Goal: Information Seeking & Learning: Find specific page/section

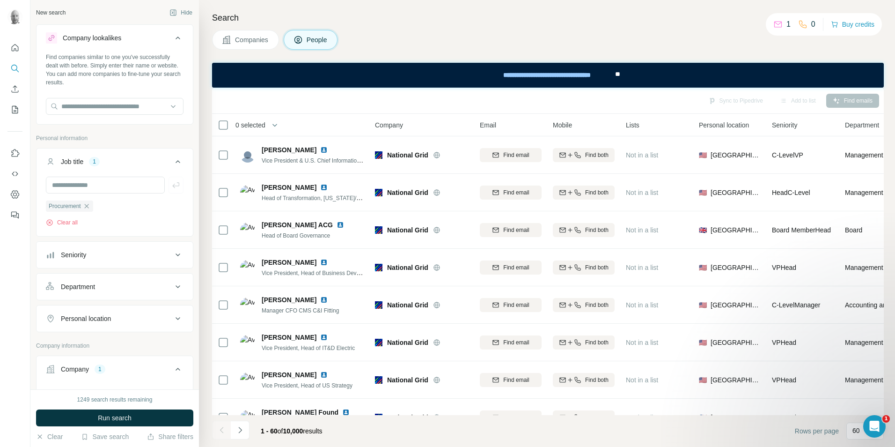
scroll to position [5921, 0]
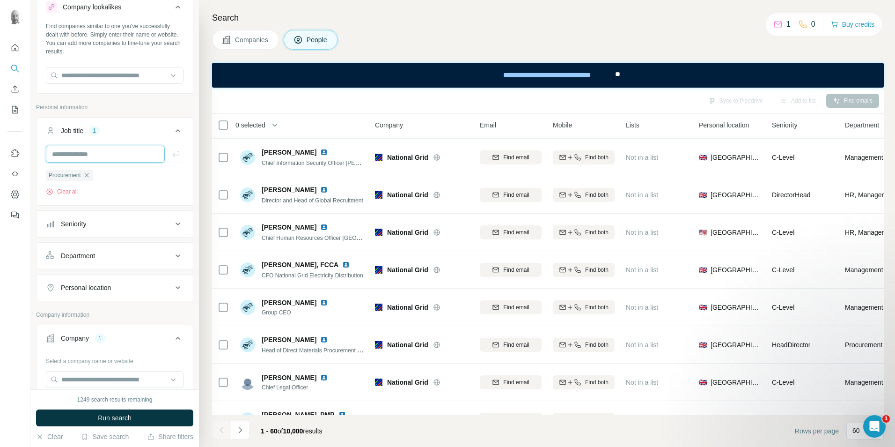
click at [92, 152] on input "text" at bounding box center [105, 154] width 119 height 17
type input "**********"
click at [172, 158] on icon "button" at bounding box center [175, 153] width 9 height 9
click at [140, 418] on button "Run search" at bounding box center [114, 417] width 157 height 17
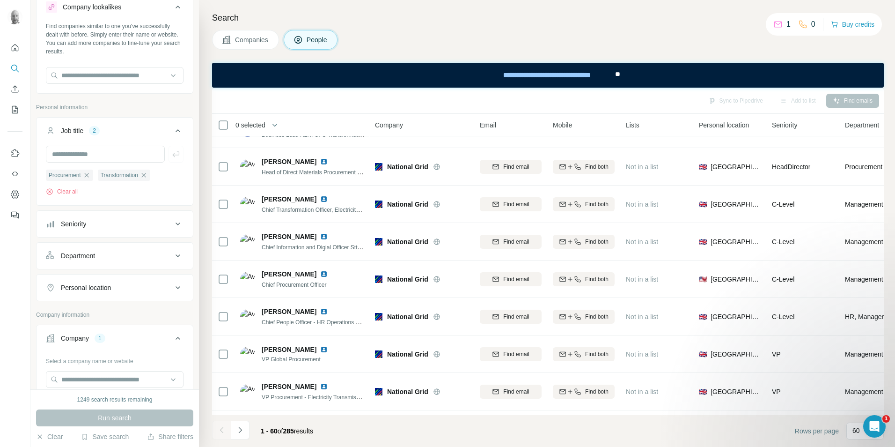
scroll to position [1646, 0]
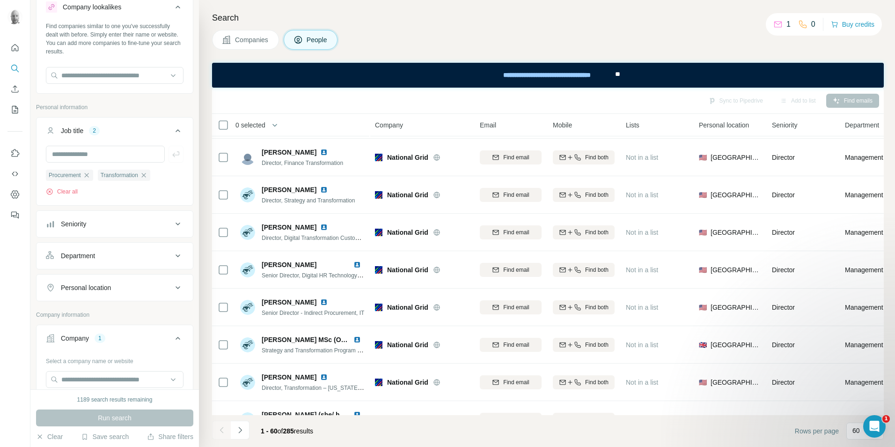
click at [162, 286] on div "Personal location" at bounding box center [109, 287] width 126 height 9
click at [125, 314] on input "text" at bounding box center [115, 310] width 138 height 17
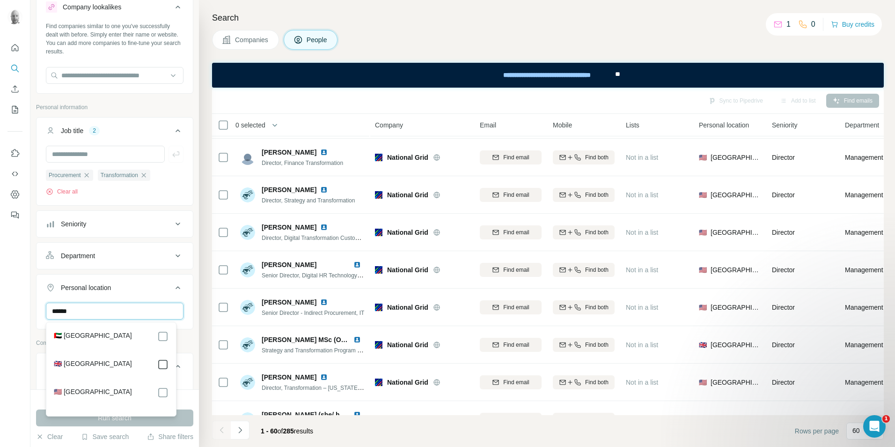
type input "******"
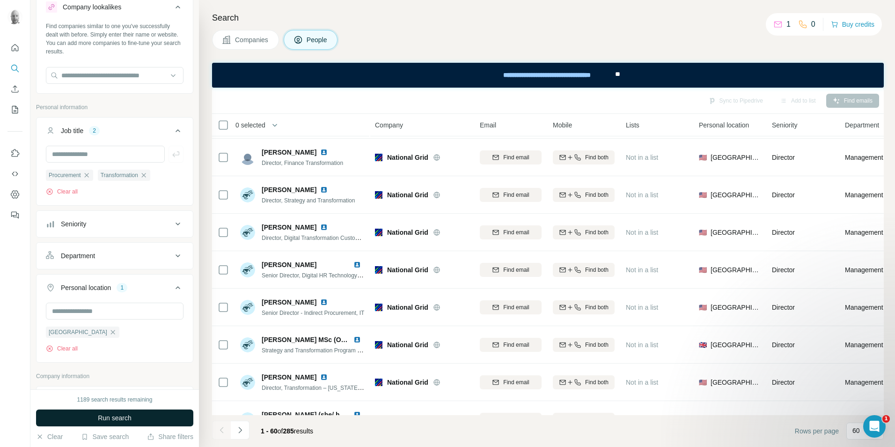
click at [137, 420] on button "Run search" at bounding box center [114, 417] width 157 height 17
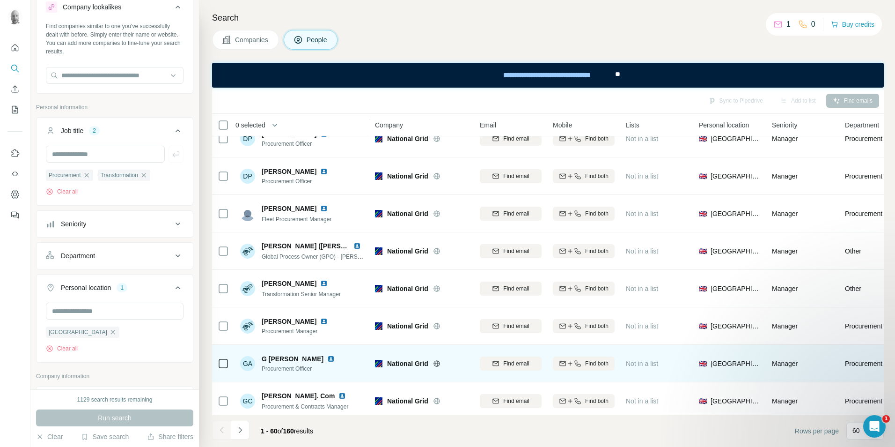
scroll to position [1973, 0]
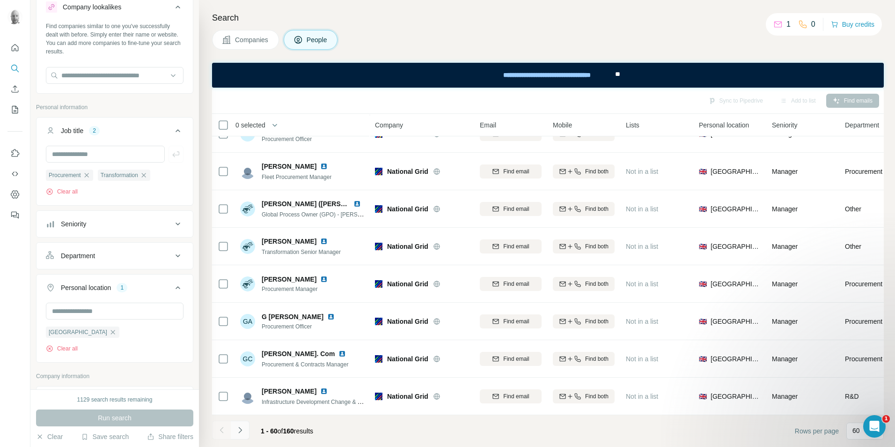
click at [237, 432] on icon "Navigate to next page" at bounding box center [239, 429] width 9 height 9
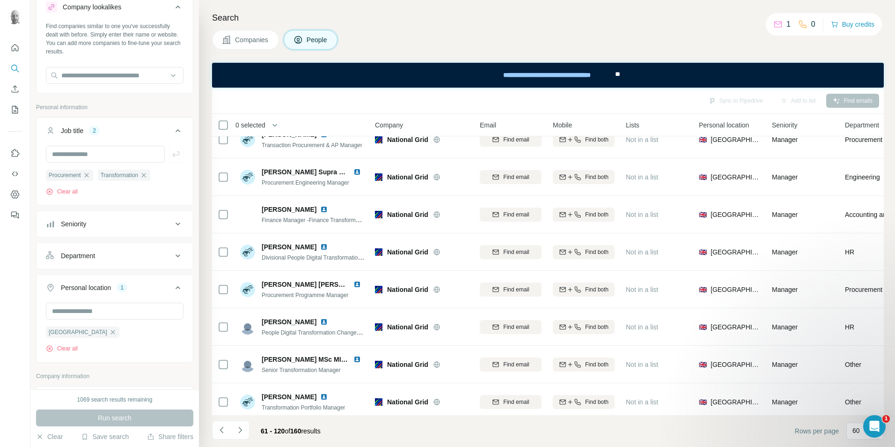
scroll to position [0, 0]
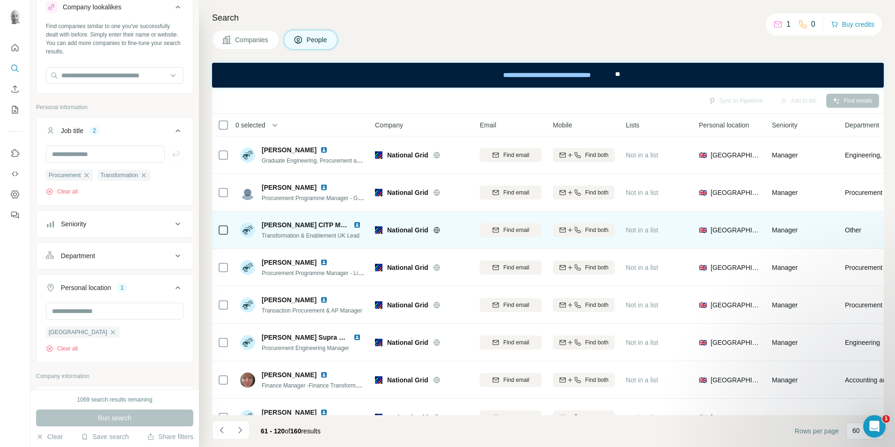
click at [357, 225] on img at bounding box center [356, 224] width 7 height 7
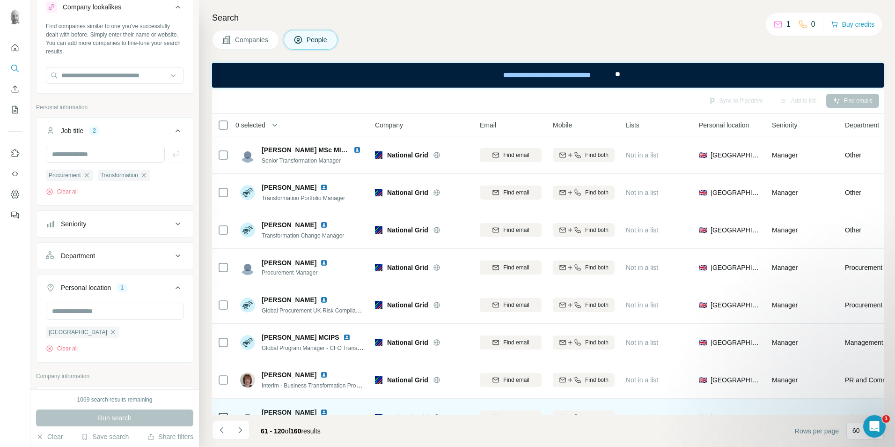
scroll to position [468, 0]
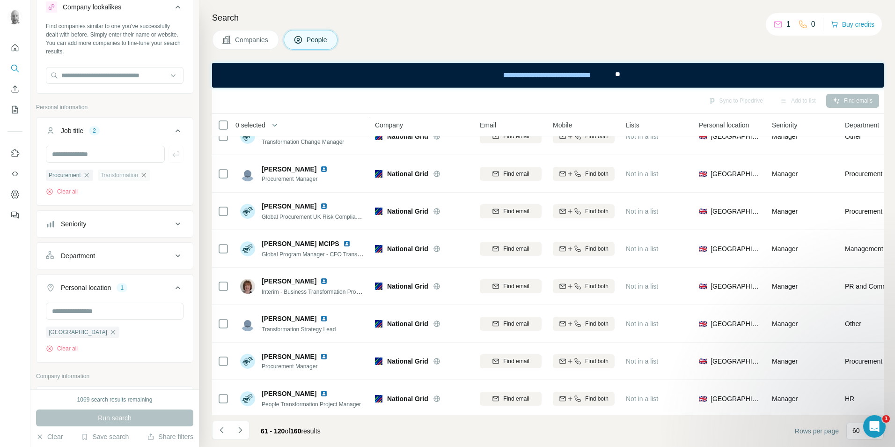
click at [147, 178] on icon "button" at bounding box center [143, 174] width 7 height 7
click at [144, 416] on button "Run search" at bounding box center [114, 417] width 157 height 17
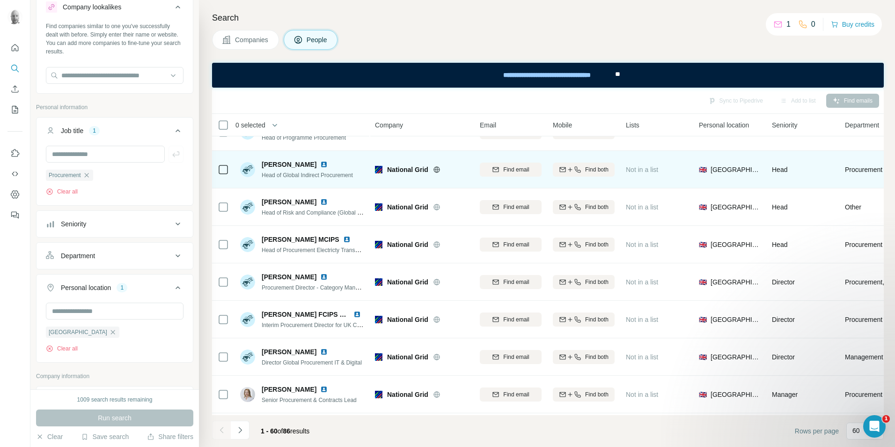
scroll to position [421, 0]
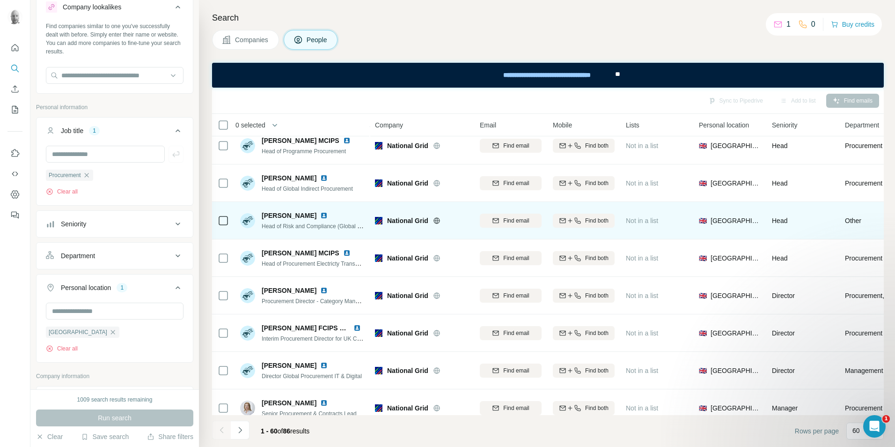
click at [320, 215] on img at bounding box center [323, 215] width 7 height 7
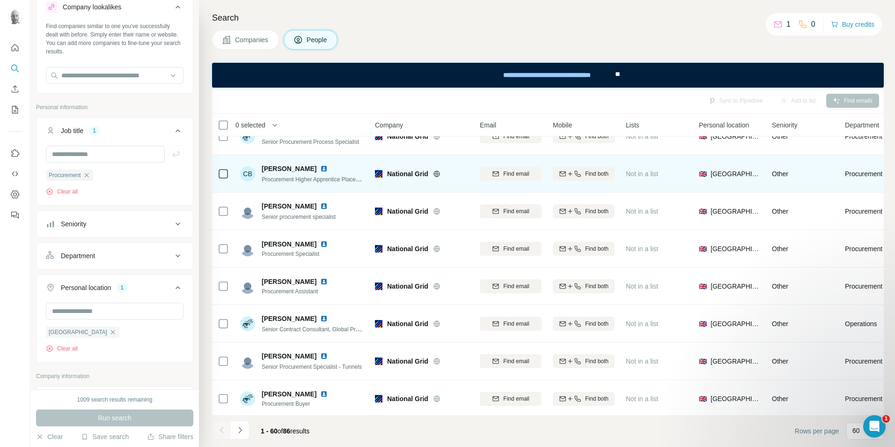
scroll to position [1973, 0]
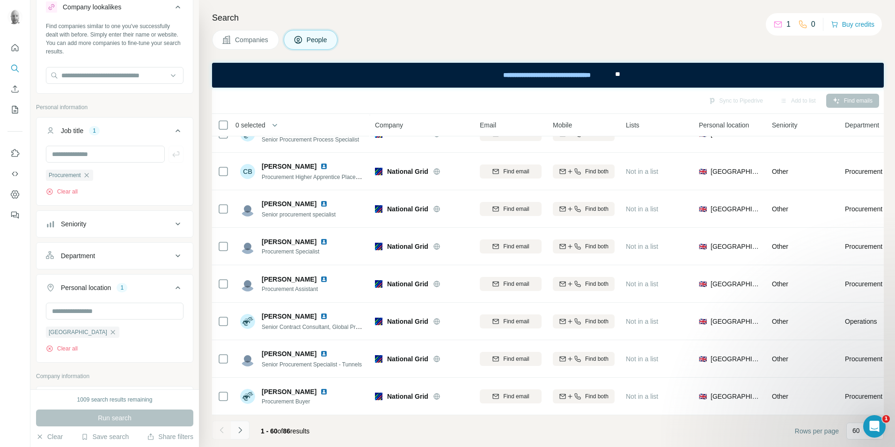
click at [240, 426] on icon "Navigate to next page" at bounding box center [239, 429] width 9 height 9
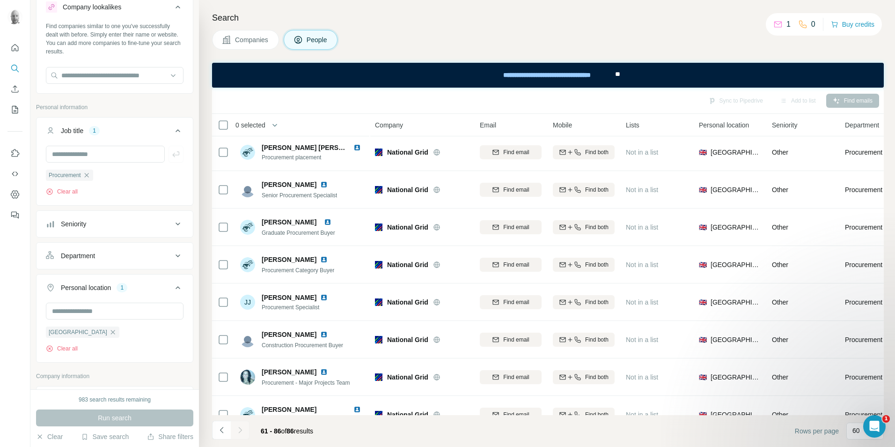
scroll to position [0, 0]
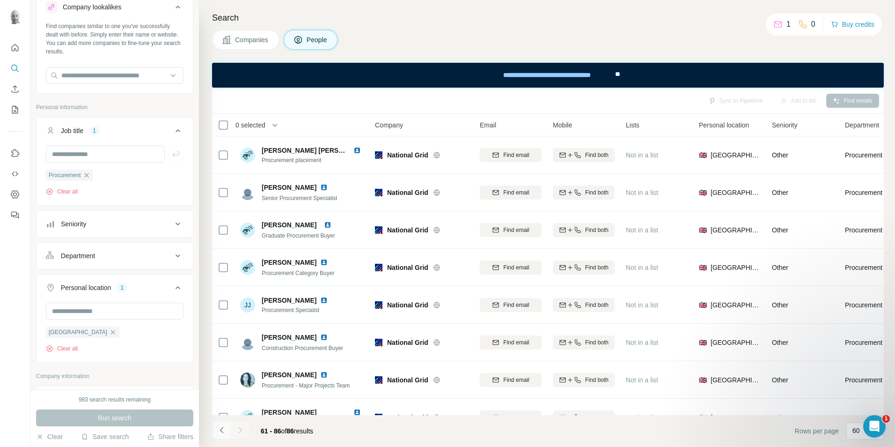
click at [219, 428] on icon "Navigate to previous page" at bounding box center [221, 429] width 9 height 9
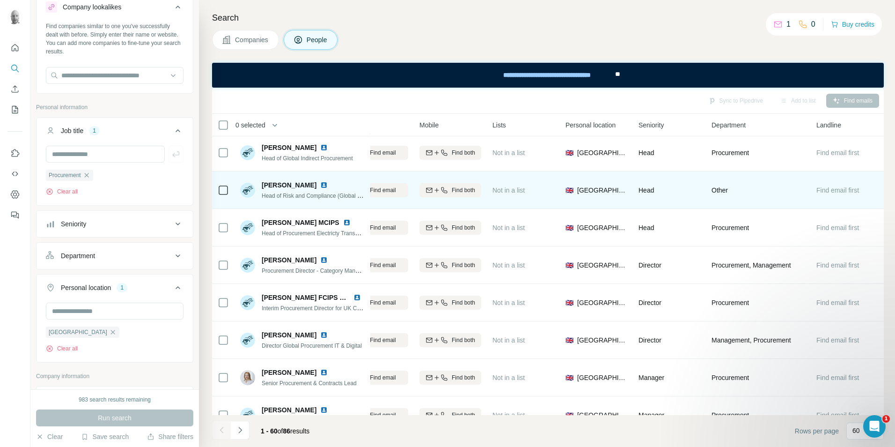
scroll to position [468, 138]
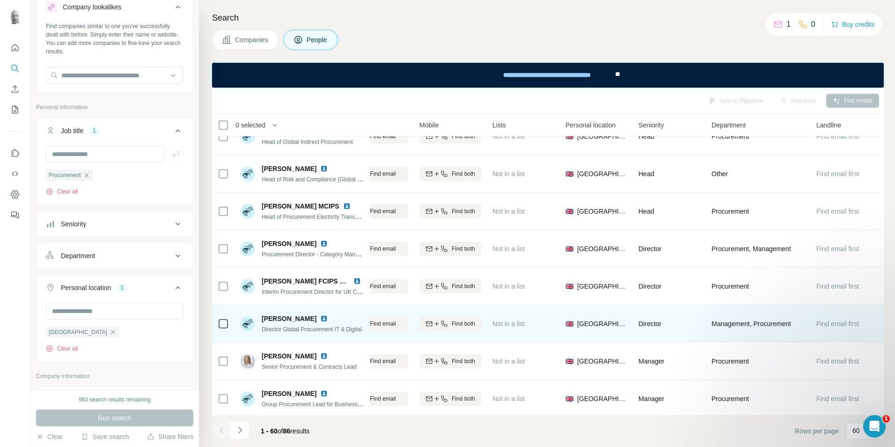
click at [320, 321] on img at bounding box center [323, 318] width 7 height 7
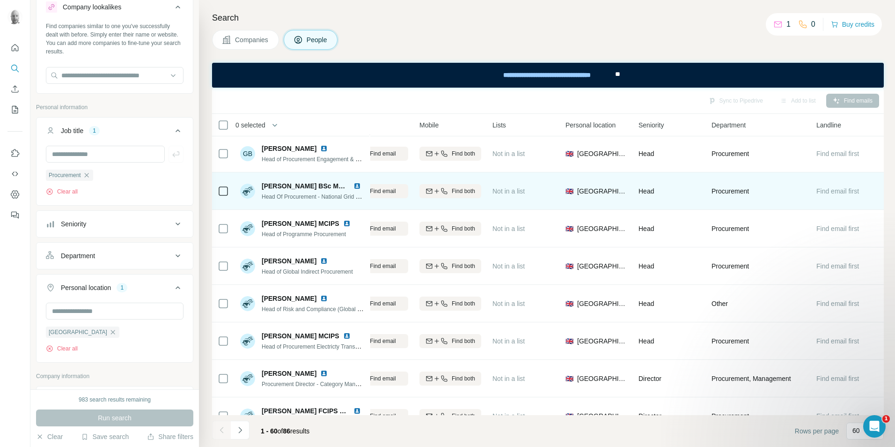
scroll to position [328, 138]
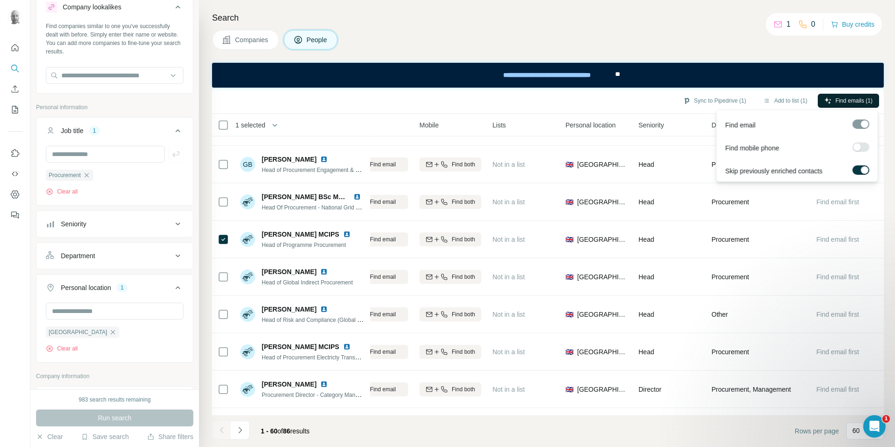
click at [867, 96] on span "Find emails (1)" at bounding box center [854, 100] width 37 height 8
click at [895, 209] on html "New search Hide Company lookalikes Find companies similar to one you've success…" at bounding box center [447, 223] width 895 height 447
click at [727, 101] on button "Sync to Pipedrive (1)" at bounding box center [714, 101] width 76 height 14
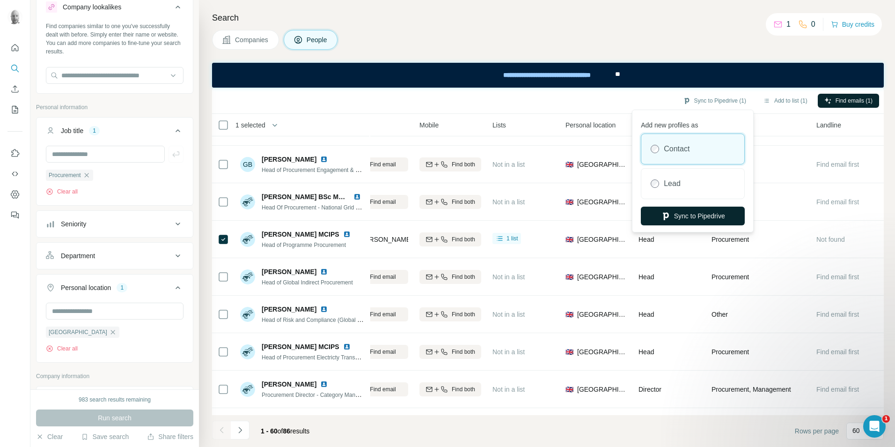
click at [691, 217] on button "Sync to Pipedrive" at bounding box center [693, 215] width 104 height 19
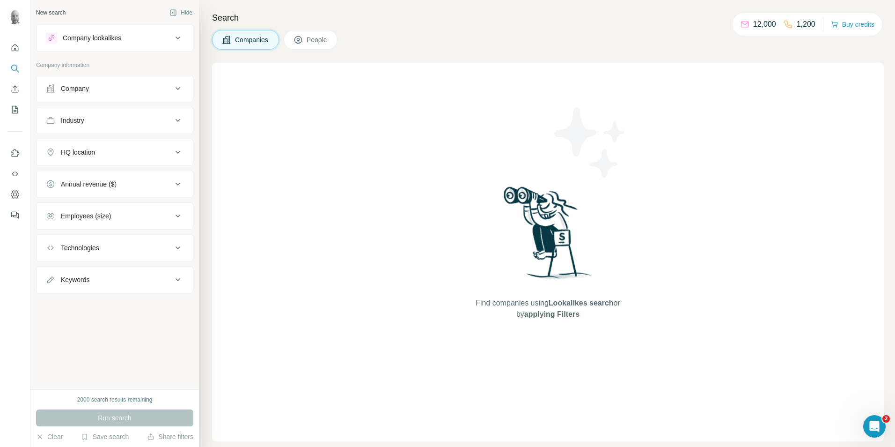
click at [175, 120] on icon at bounding box center [177, 120] width 11 height 11
click at [170, 143] on icon at bounding box center [173, 143] width 9 height 9
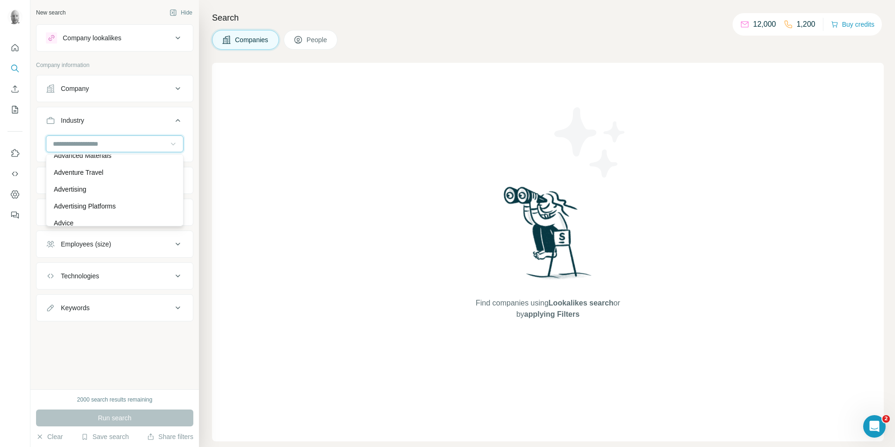
scroll to position [75, 0]
click at [109, 173] on p "Advanced Materials" at bounding box center [83, 173] width 58 height 9
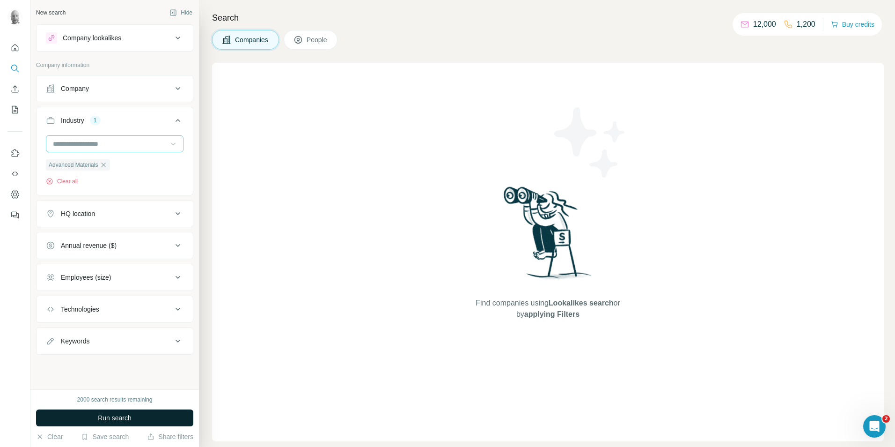
click at [162, 421] on button "Run search" at bounding box center [114, 417] width 157 height 17
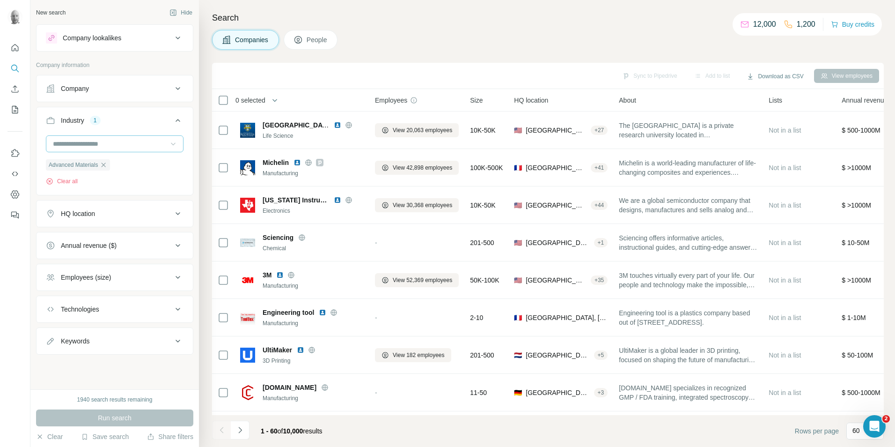
click at [318, 38] on span "People" at bounding box center [318, 39] width 22 height 9
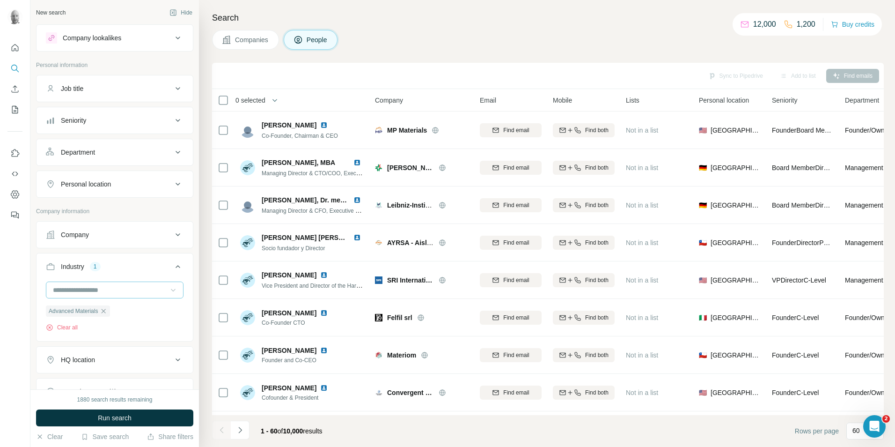
click at [147, 94] on button "Job title" at bounding box center [115, 88] width 156 height 22
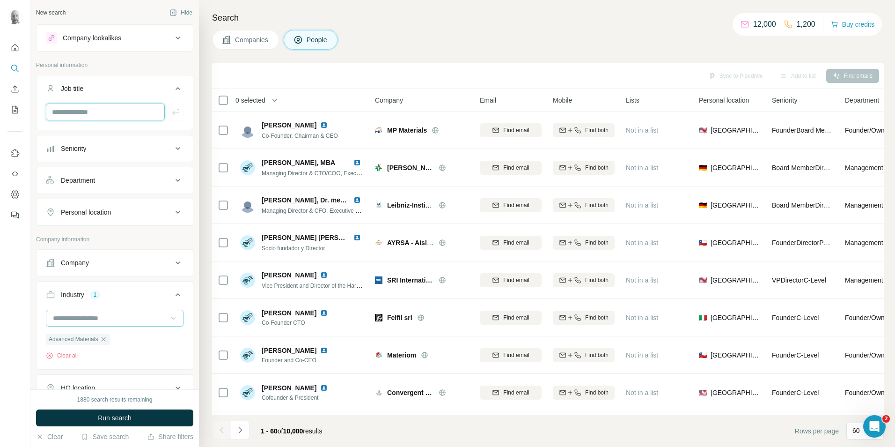
click at [143, 113] on input "text" at bounding box center [105, 111] width 119 height 17
type input "****"
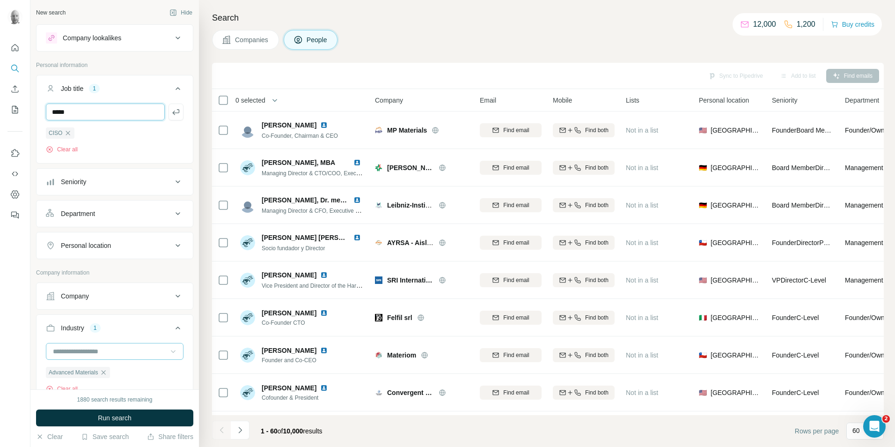
type input "*****"
click at [116, 109] on input "text" at bounding box center [105, 111] width 119 height 17
type input "*******"
click at [131, 419] on span "Run search" at bounding box center [115, 417] width 34 height 9
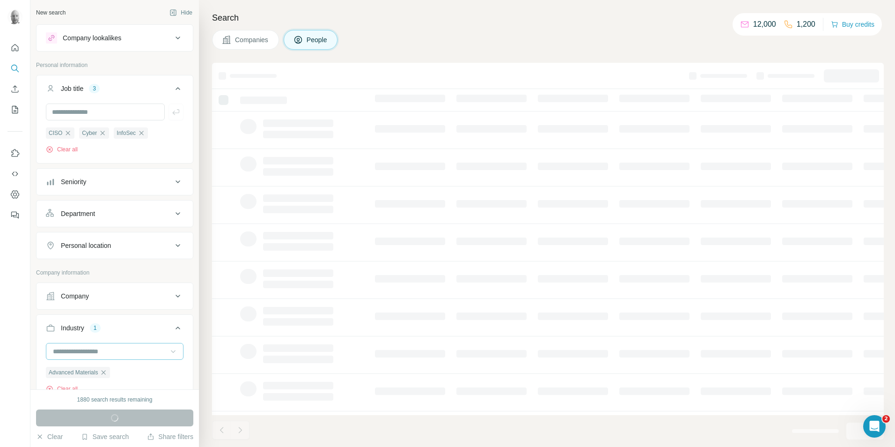
click at [148, 244] on div "Personal location" at bounding box center [109, 245] width 126 height 9
click at [120, 267] on input "text" at bounding box center [115, 268] width 138 height 17
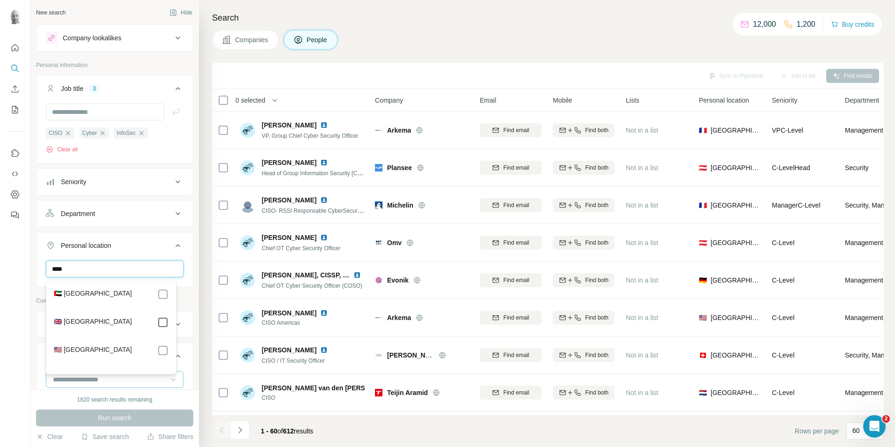
type input "****"
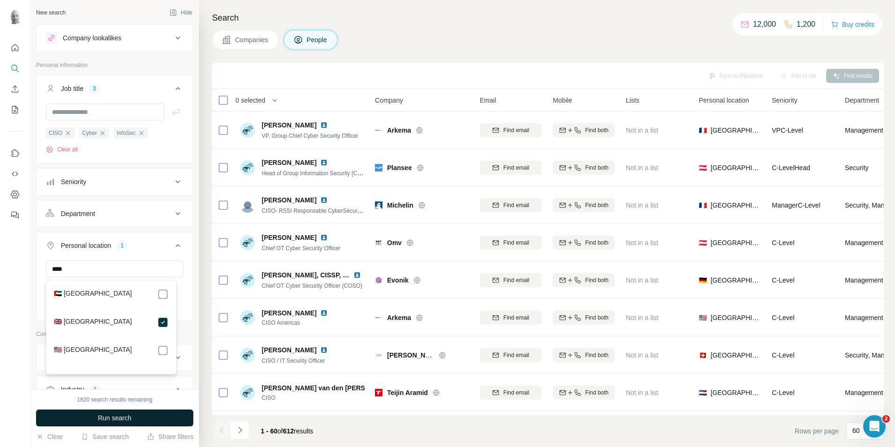
click at [131, 419] on span "Run search" at bounding box center [115, 417] width 34 height 9
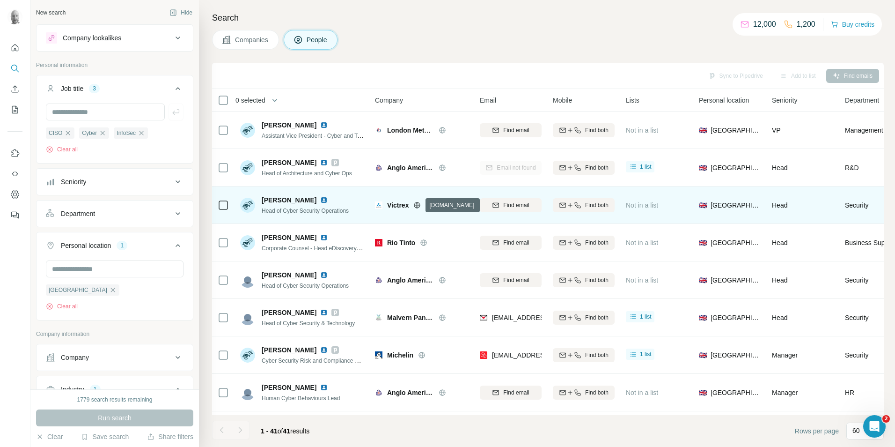
click at [419, 205] on icon at bounding box center [417, 205] width 6 height 0
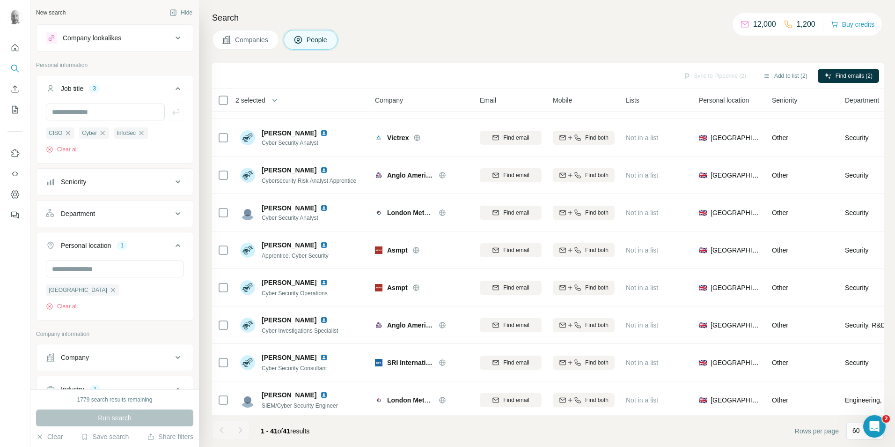
scroll to position [1170, 0]
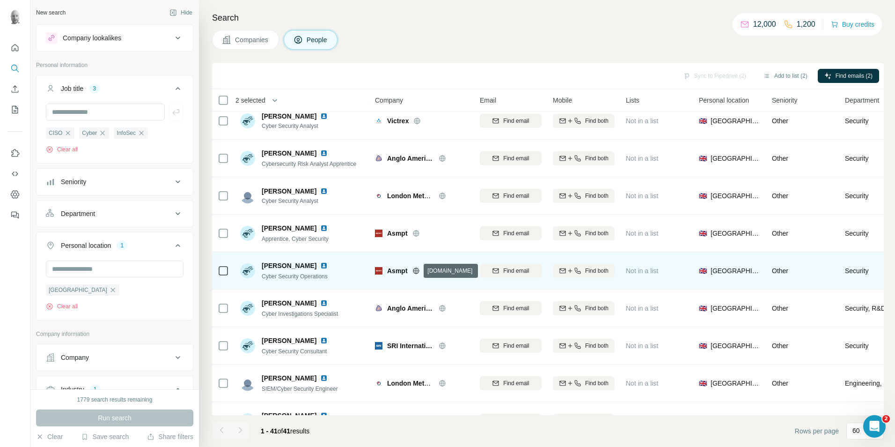
click at [418, 272] on icon at bounding box center [415, 270] width 7 height 7
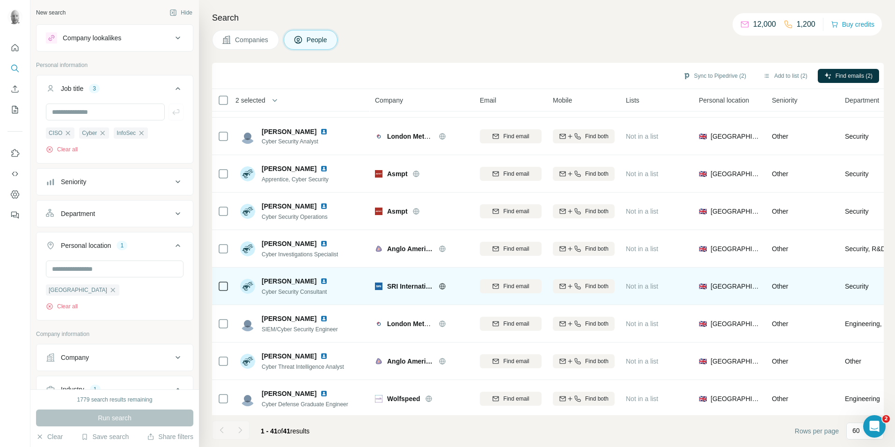
scroll to position [1237, 0]
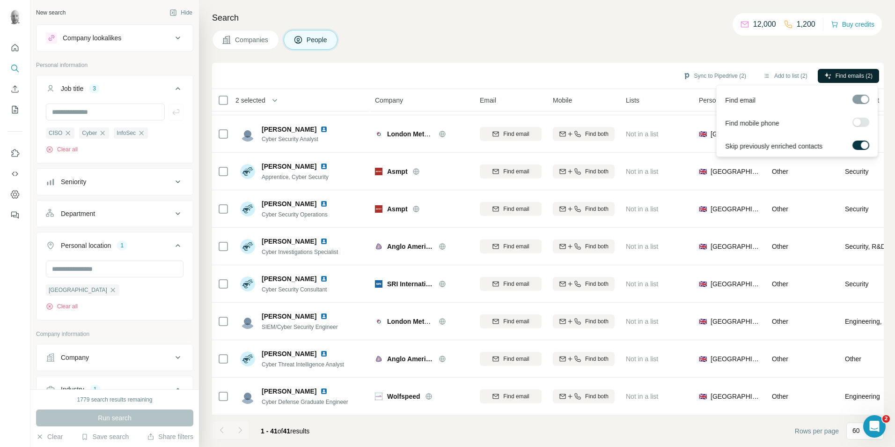
click at [836, 75] on span "Find emails (2)" at bounding box center [854, 76] width 37 height 8
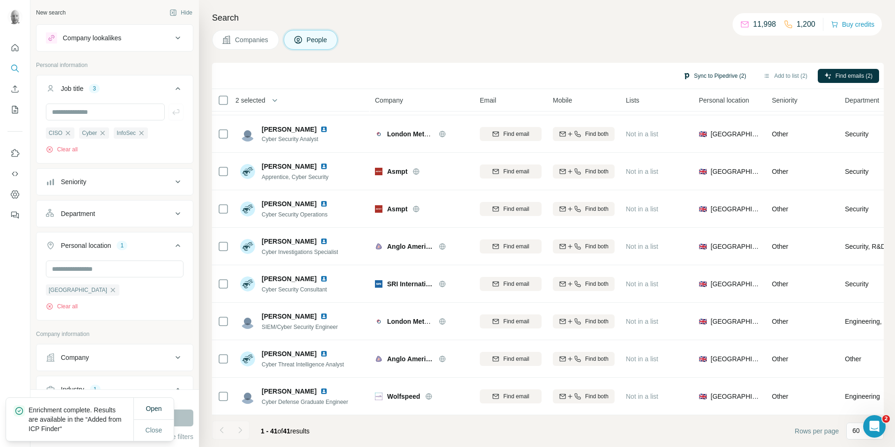
click at [708, 75] on button "Sync to Pipedrive (2)" at bounding box center [714, 76] width 76 height 14
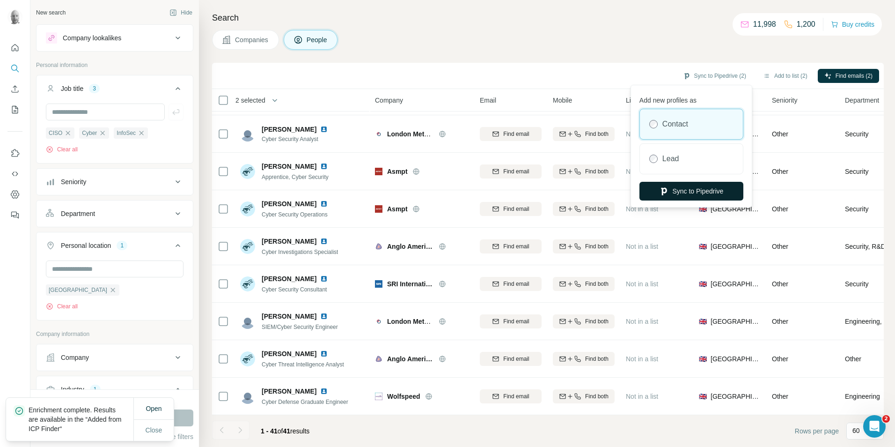
click at [687, 194] on button "Sync to Pipedrive" at bounding box center [691, 191] width 104 height 19
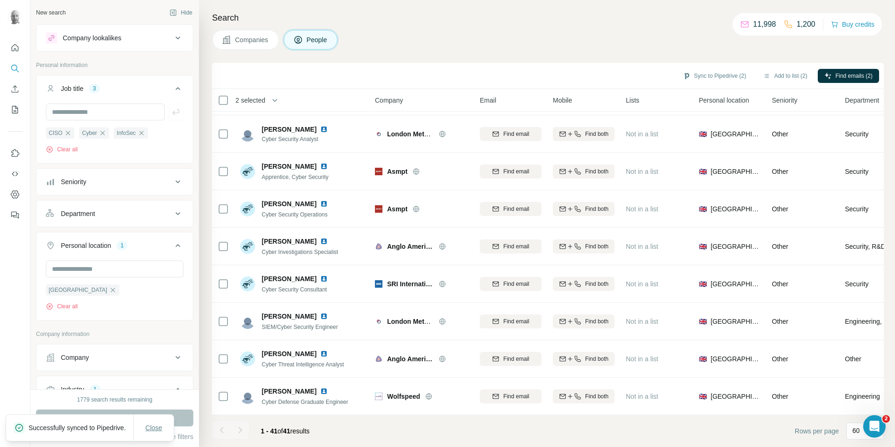
click at [148, 425] on span "Close" at bounding box center [154, 427] width 17 height 9
click at [54, 436] on button "Clear" at bounding box center [49, 436] width 27 height 9
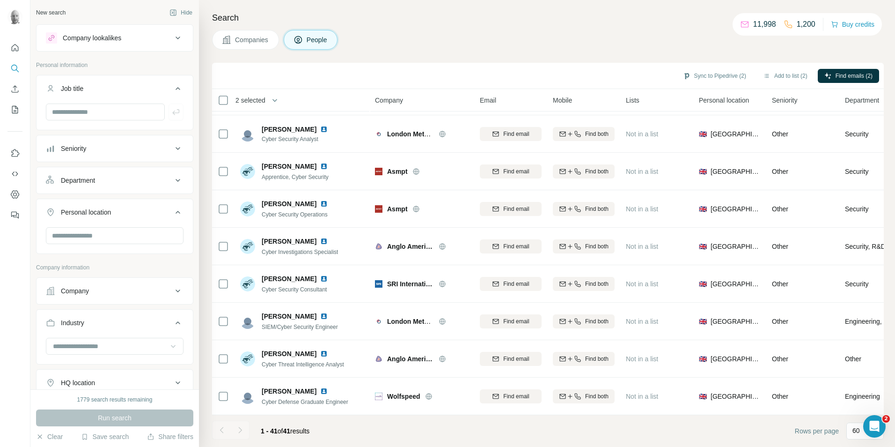
click at [239, 39] on span "Companies" at bounding box center [252, 39] width 34 height 9
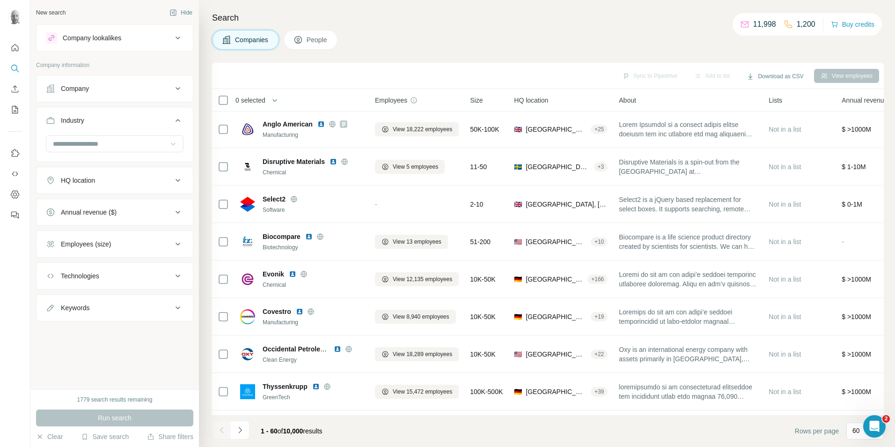
click at [178, 244] on icon at bounding box center [178, 243] width 5 height 3
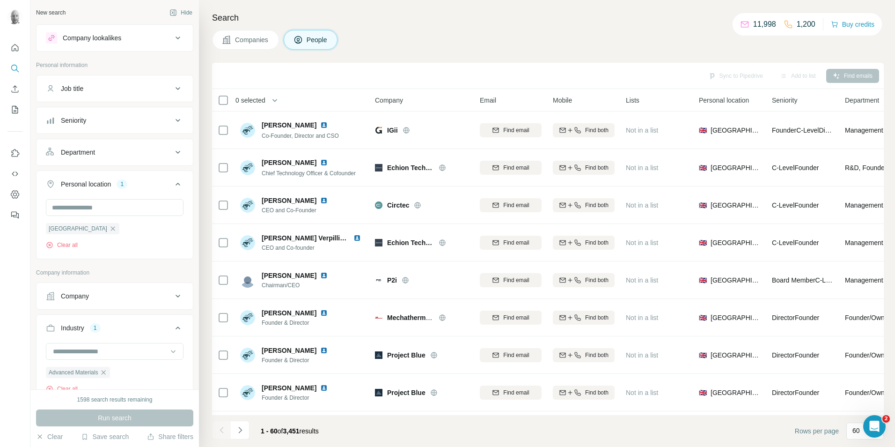
scroll to position [75, 0]
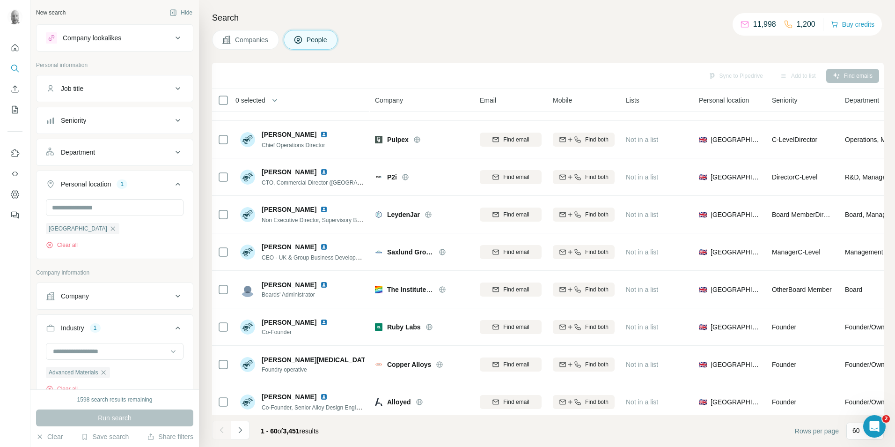
click at [246, 43] on span "Companies" at bounding box center [252, 39] width 34 height 9
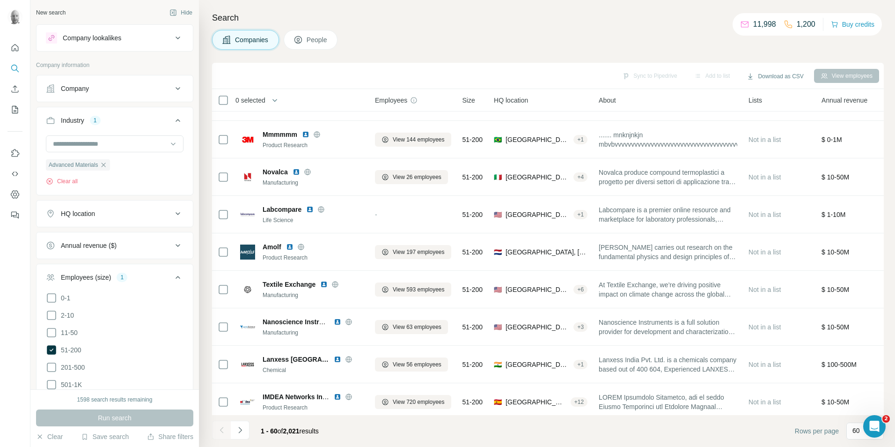
click at [306, 41] on button "People" at bounding box center [311, 40] width 54 height 20
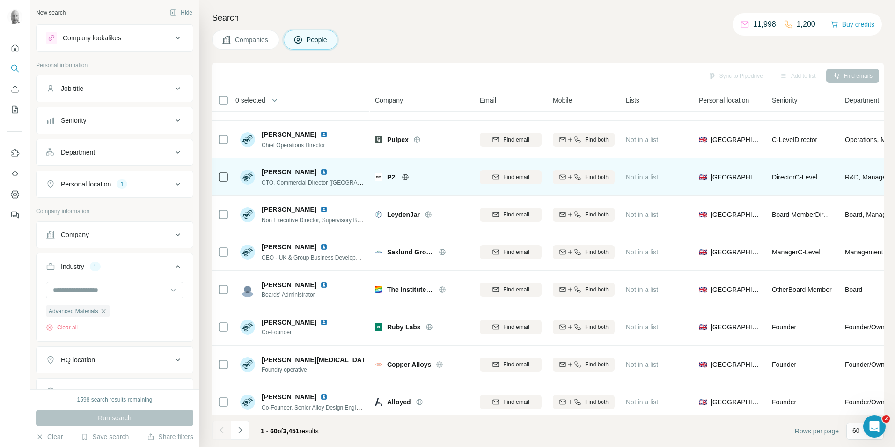
click at [406, 177] on icon at bounding box center [405, 176] width 7 height 7
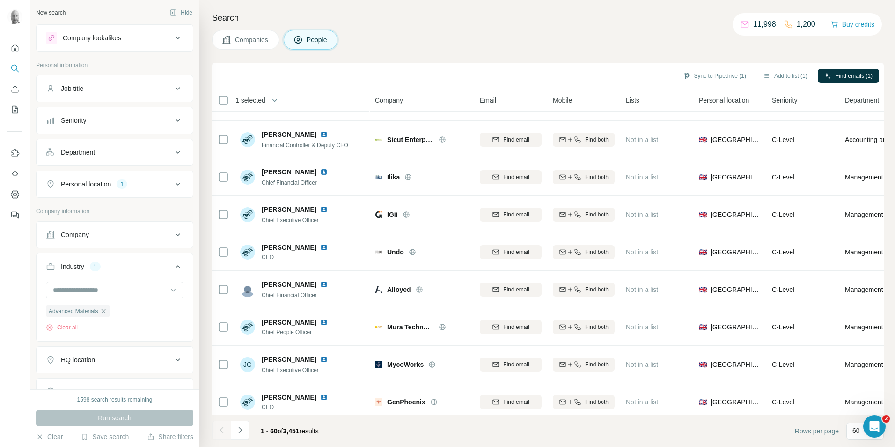
scroll to position [1948, 0]
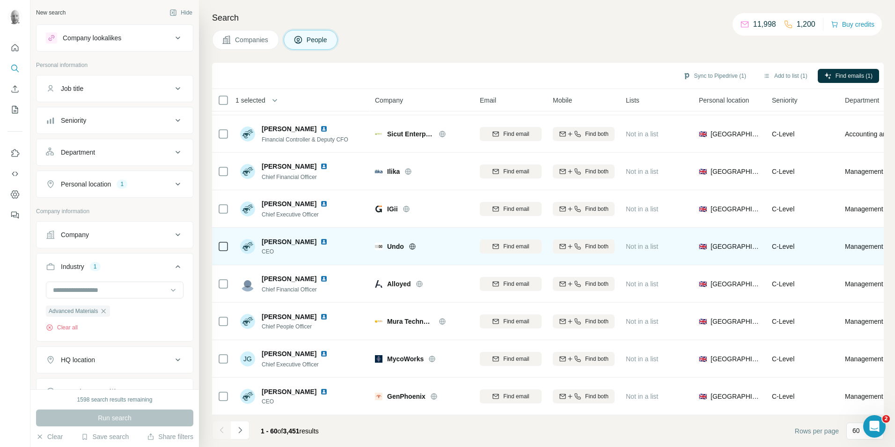
click at [410, 244] on icon at bounding box center [412, 245] width 7 height 7
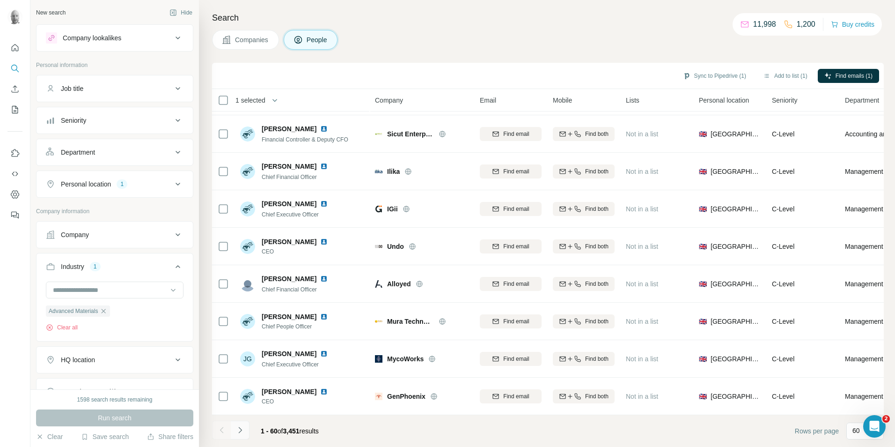
click at [242, 430] on icon "Navigate to next page" at bounding box center [239, 429] width 9 height 9
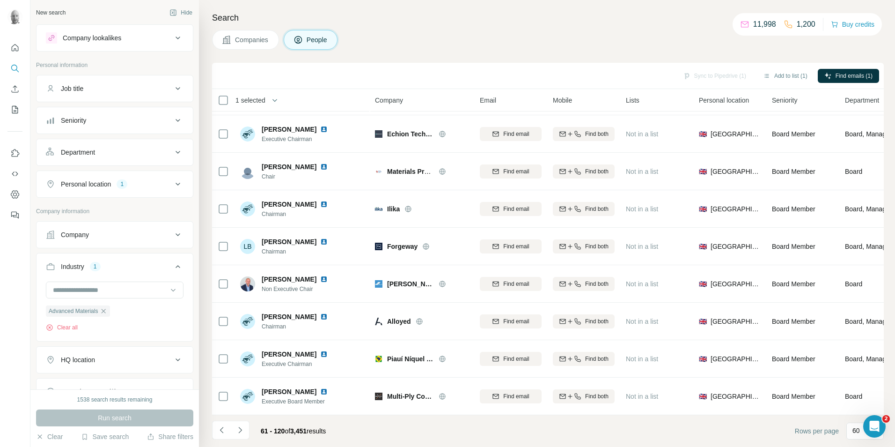
click at [143, 123] on div "Seniority" at bounding box center [109, 120] width 126 height 9
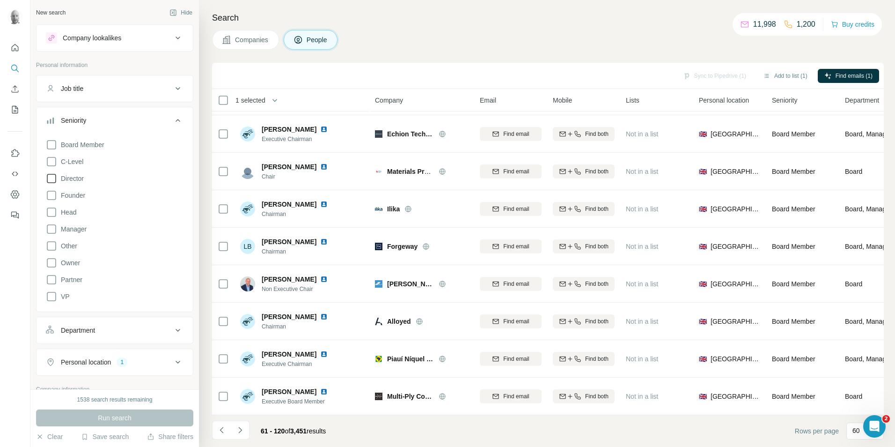
click at [50, 178] on icon at bounding box center [51, 178] width 11 height 11
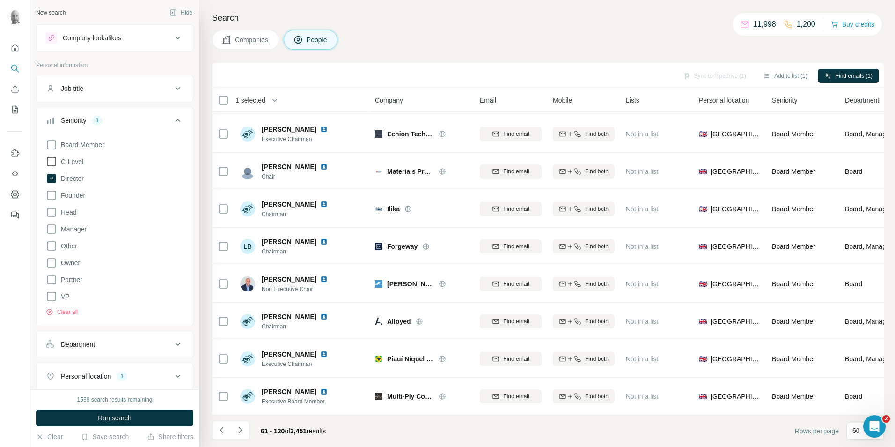
click at [53, 162] on icon at bounding box center [51, 161] width 11 height 11
click at [50, 263] on icon at bounding box center [51, 262] width 11 height 11
click at [133, 420] on button "Run search" at bounding box center [114, 417] width 157 height 17
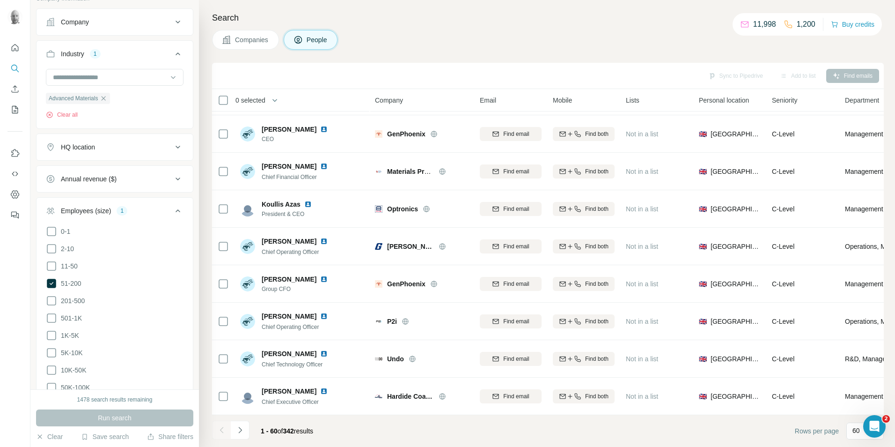
scroll to position [421, 0]
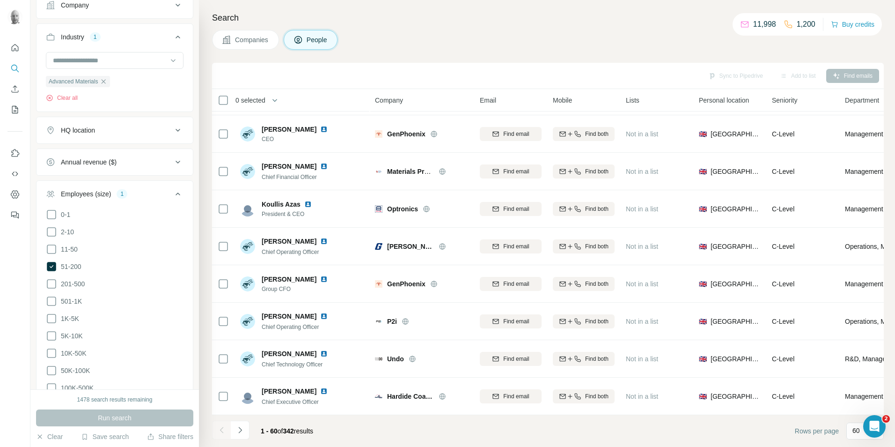
click at [160, 167] on button "Annual revenue ($)" at bounding box center [115, 162] width 156 height 22
click at [50, 235] on icon at bounding box center [51, 234] width 11 height 11
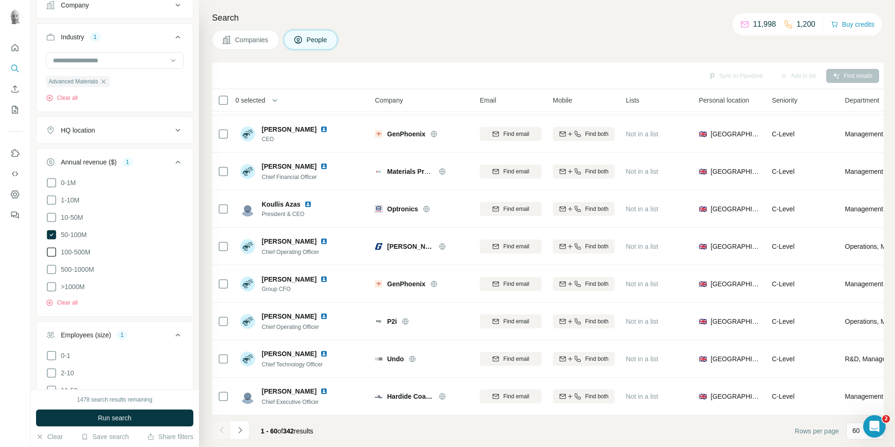
click at [49, 253] on icon at bounding box center [51, 251] width 11 height 11
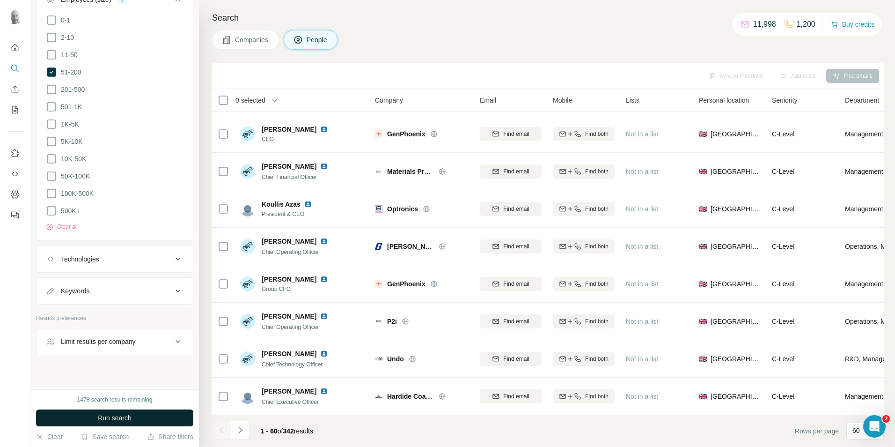
scroll to position [757, 0]
click at [141, 422] on button "Run search" at bounding box center [114, 417] width 157 height 17
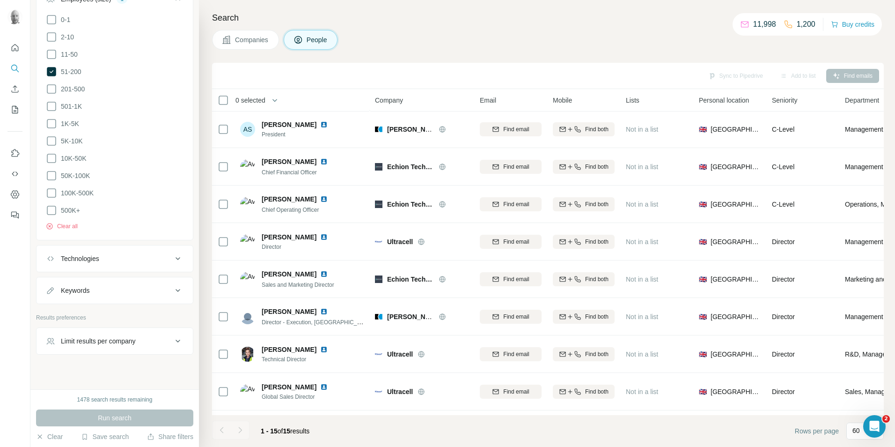
scroll to position [263, 0]
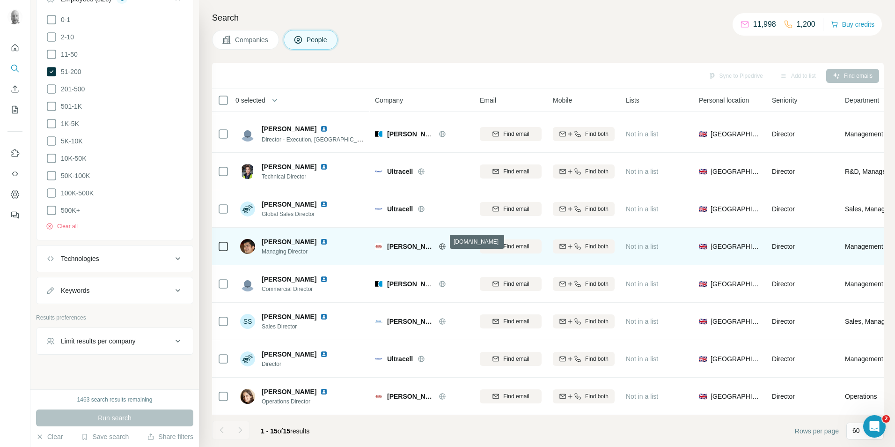
click at [442, 245] on icon at bounding box center [442, 245] width 7 height 7
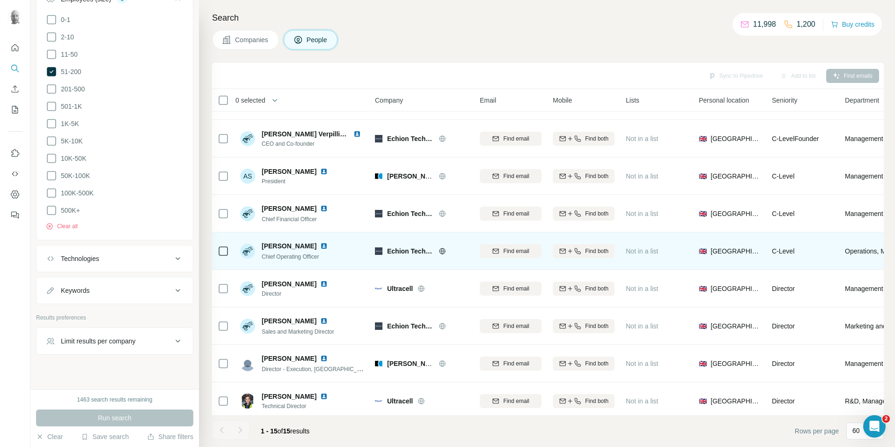
scroll to position [0, 0]
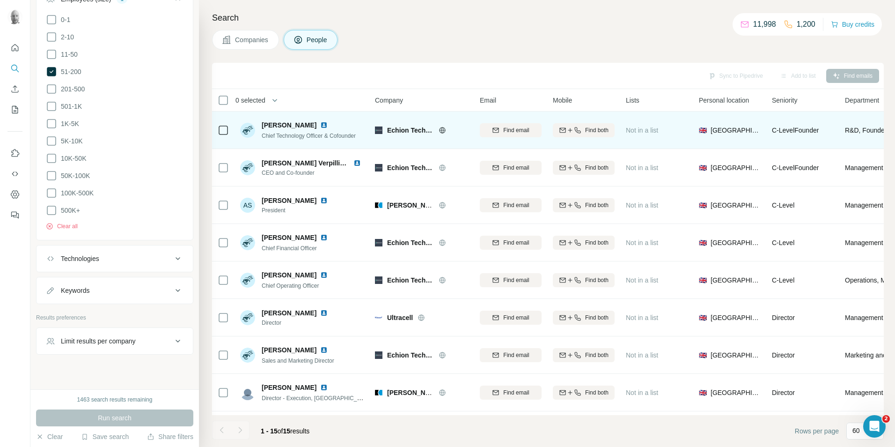
click at [444, 128] on icon at bounding box center [442, 129] width 7 height 7
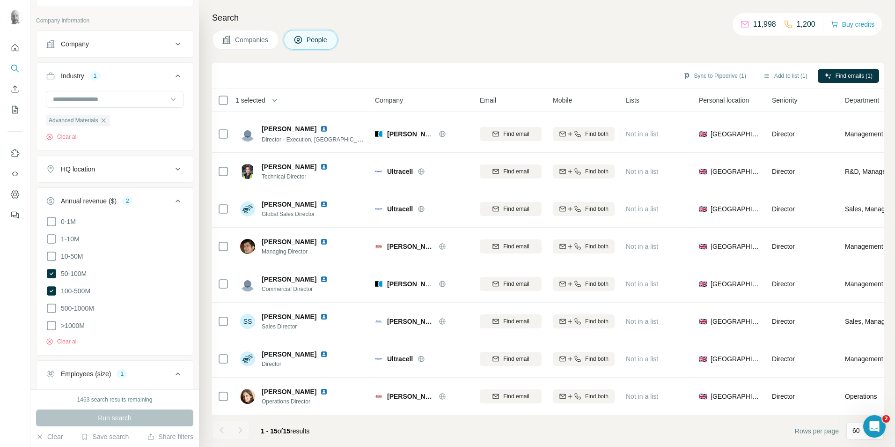
scroll to position [195, 0]
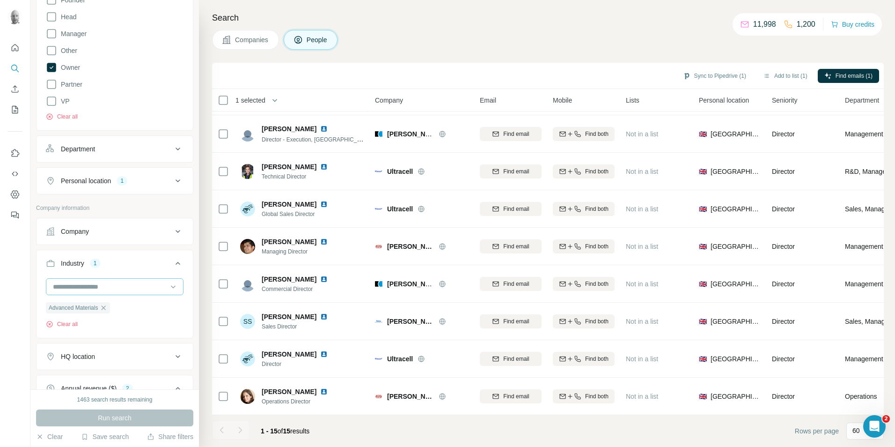
click at [134, 287] on input at bounding box center [110, 286] width 116 height 10
click at [115, 323] on div "Manufacturing" at bounding box center [111, 317] width 115 height 9
click at [105, 309] on icon "button" at bounding box center [103, 307] width 7 height 7
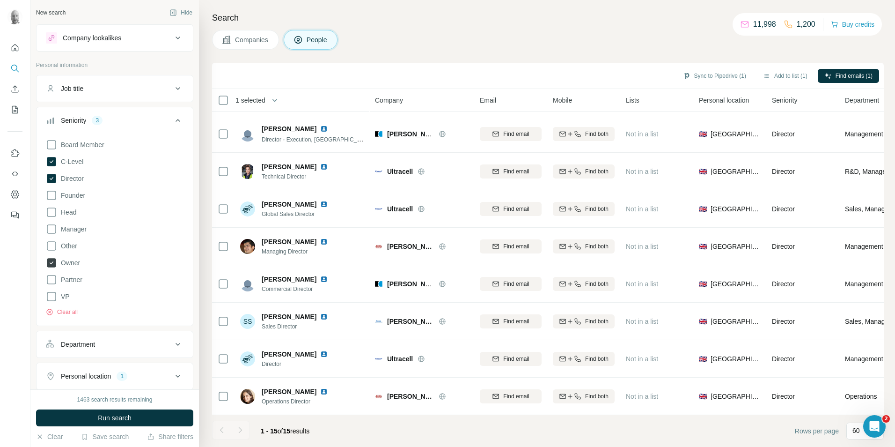
click at [54, 264] on icon at bounding box center [51, 262] width 9 height 9
click at [53, 160] on icon at bounding box center [51, 161] width 9 height 9
click at [51, 177] on icon at bounding box center [51, 178] width 9 height 9
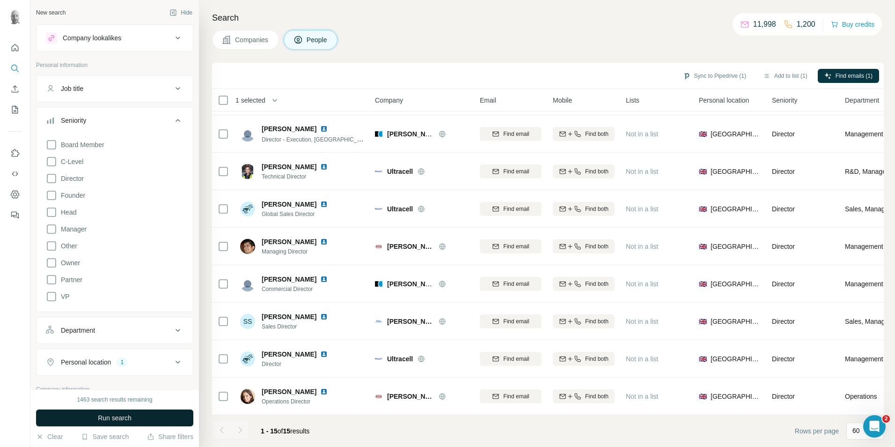
click at [133, 417] on button "Run search" at bounding box center [114, 417] width 157 height 17
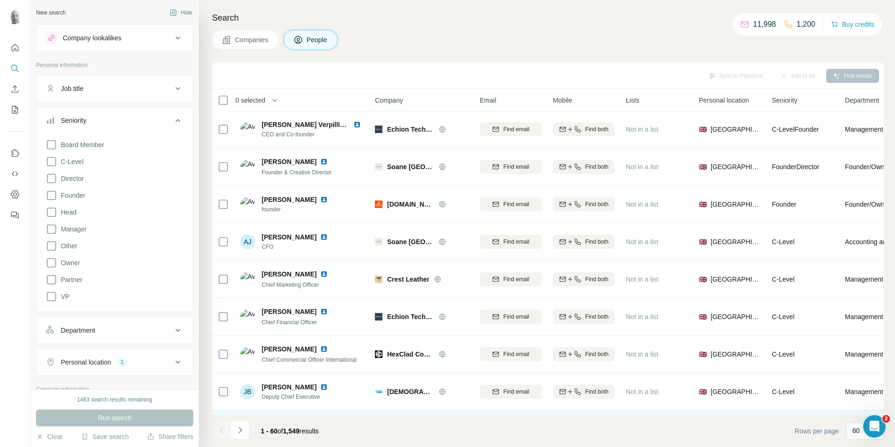
scroll to position [263, 0]
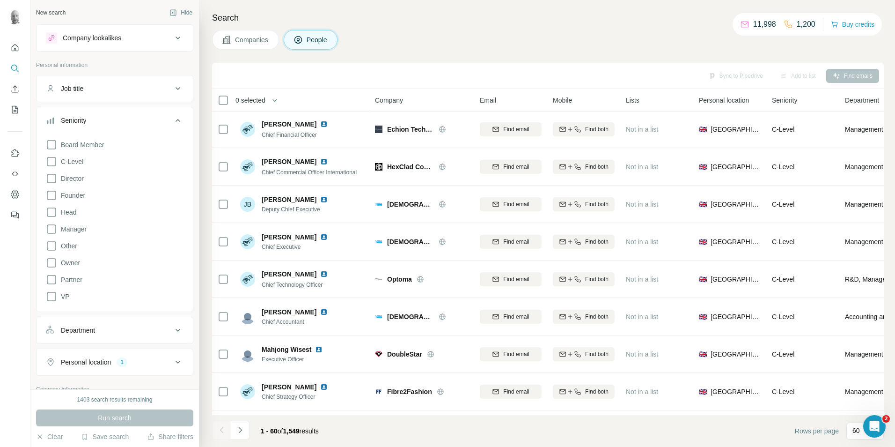
click at [172, 330] on icon at bounding box center [177, 329] width 11 height 11
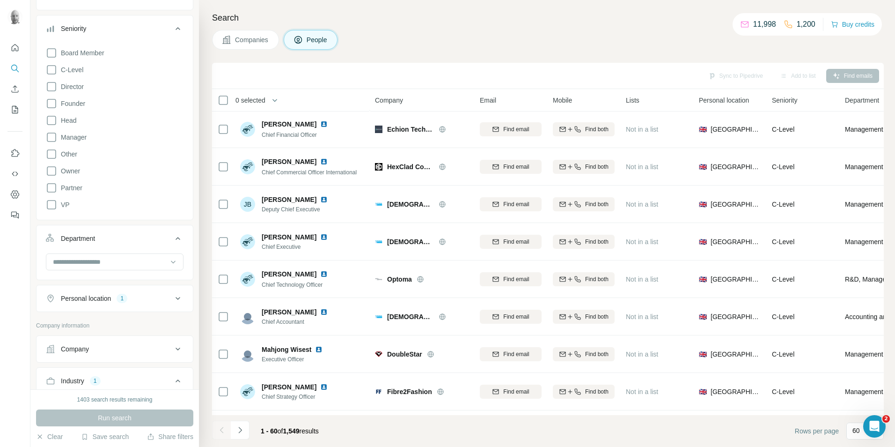
scroll to position [94, 0]
click at [157, 261] on input at bounding box center [110, 260] width 116 height 10
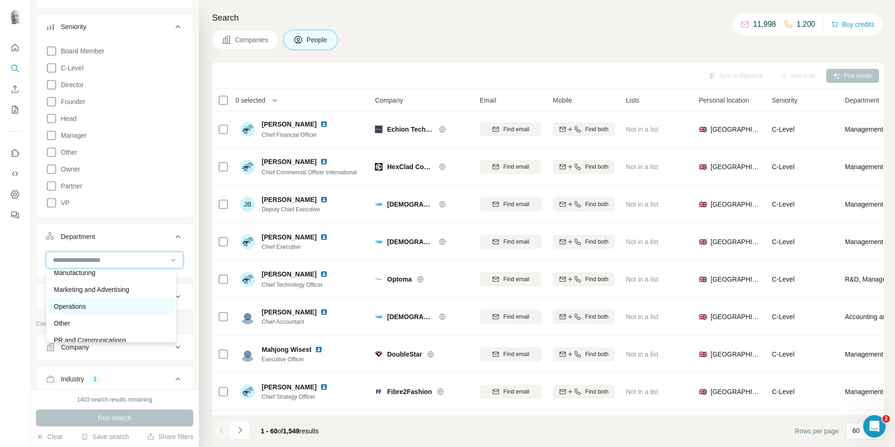
scroll to position [214, 0]
click at [143, 301] on div "Operations" at bounding box center [111, 302] width 115 height 9
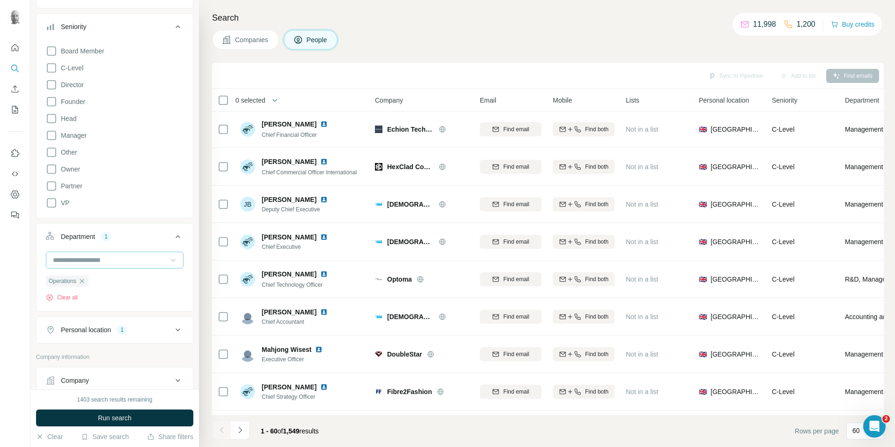
click at [169, 262] on icon at bounding box center [173, 259] width 9 height 9
click at [82, 310] on p "Procurement" at bounding box center [72, 309] width 37 height 9
click at [140, 418] on button "Run search" at bounding box center [114, 417] width 157 height 17
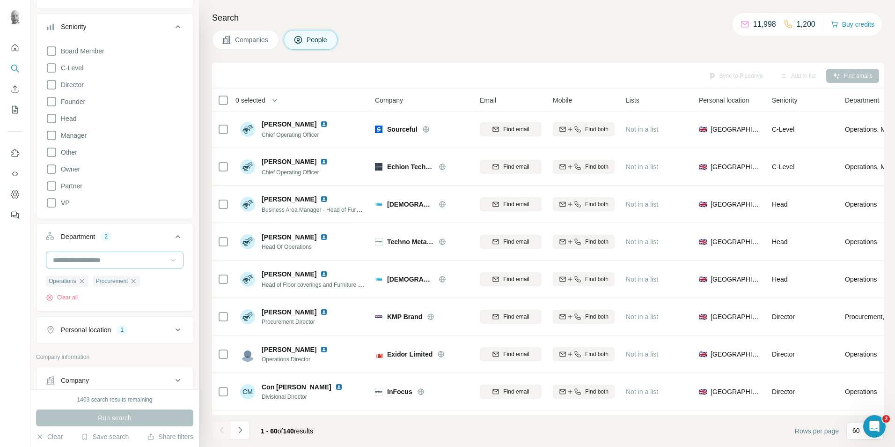
scroll to position [263, 0]
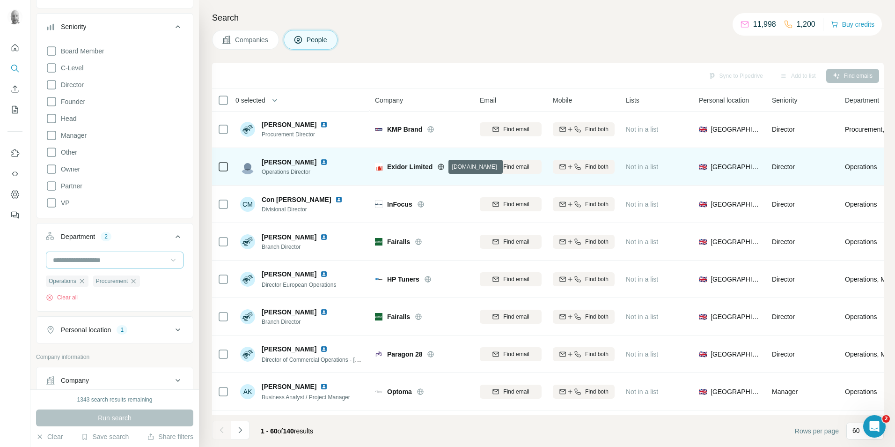
click at [439, 168] on icon at bounding box center [440, 166] width 7 height 7
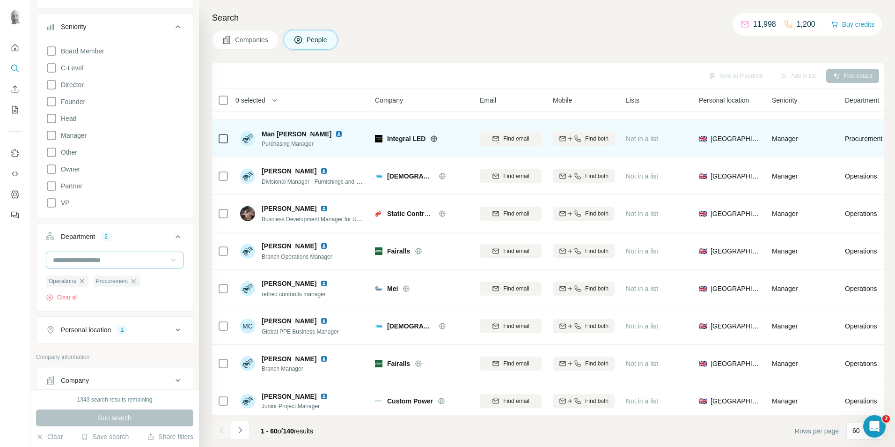
scroll to position [1948, 0]
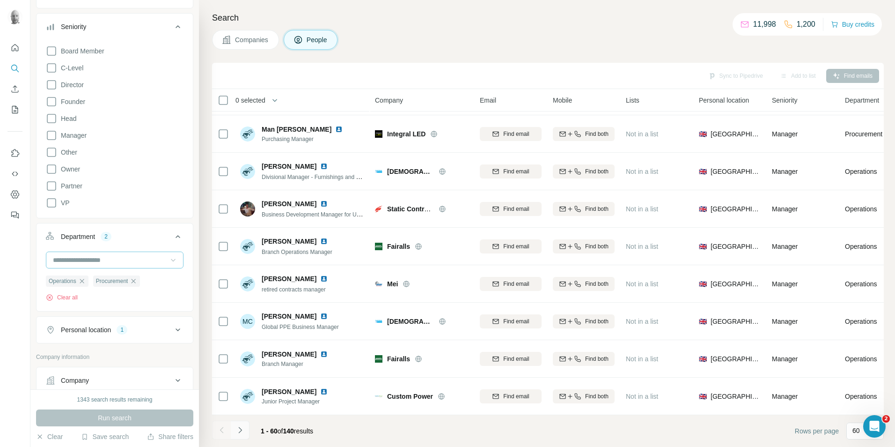
click at [242, 431] on icon "Navigate to next page" at bounding box center [239, 429] width 9 height 9
